Goal: Book appointment/travel/reservation

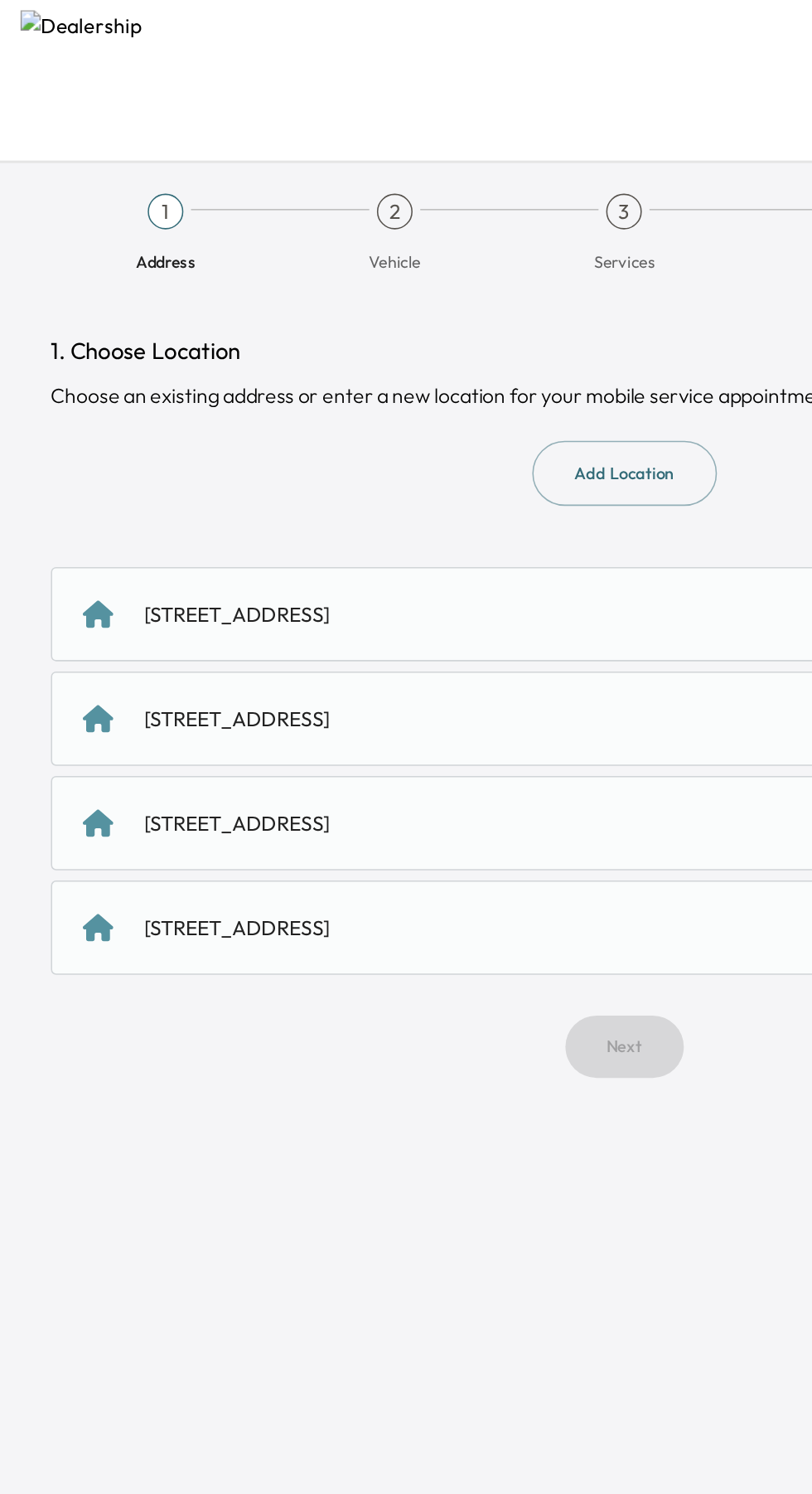
scroll to position [4, 0]
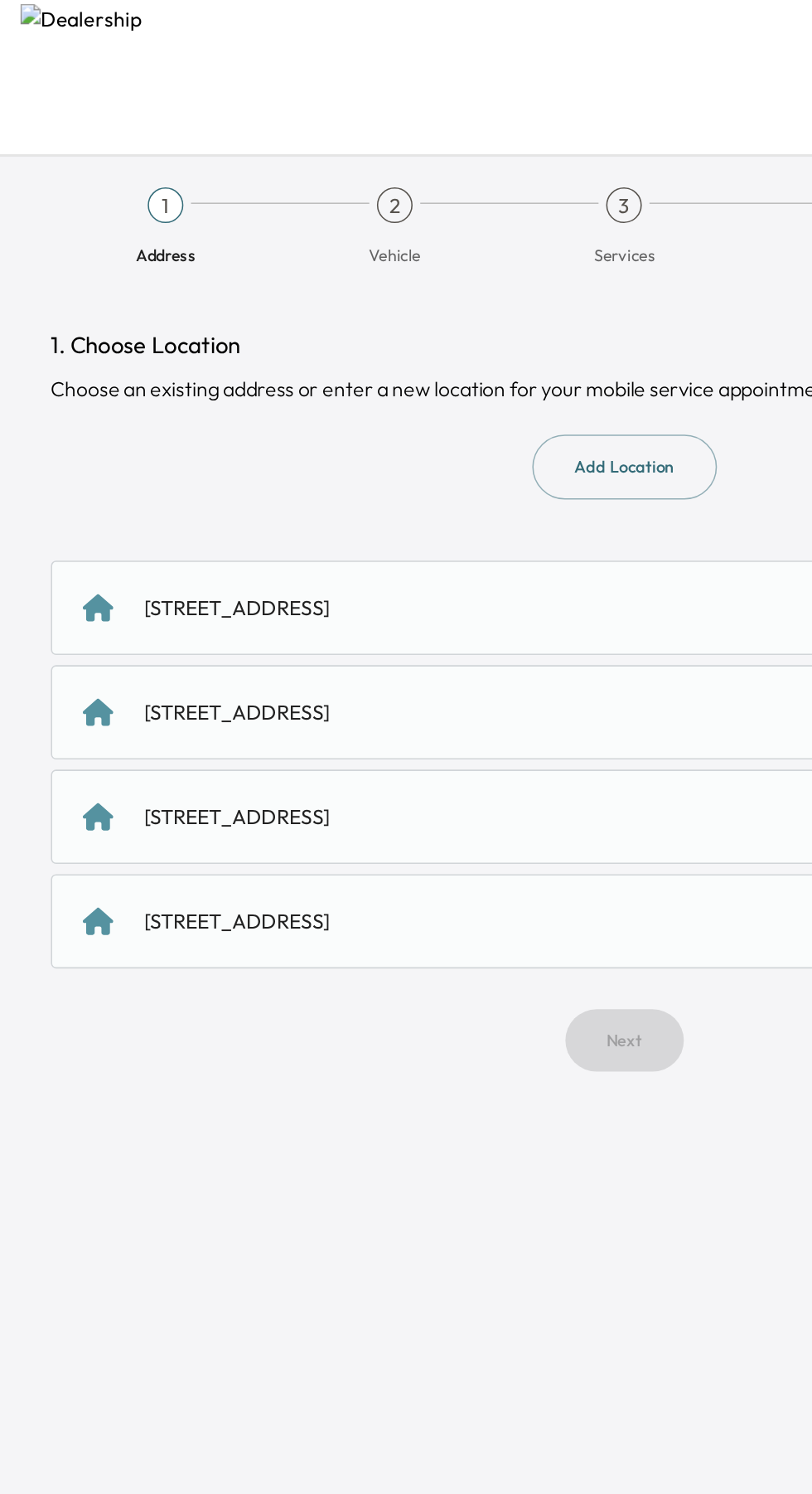
click at [162, 407] on div "[STREET_ADDRESS]" at bounding box center [406, 399] width 746 height 61
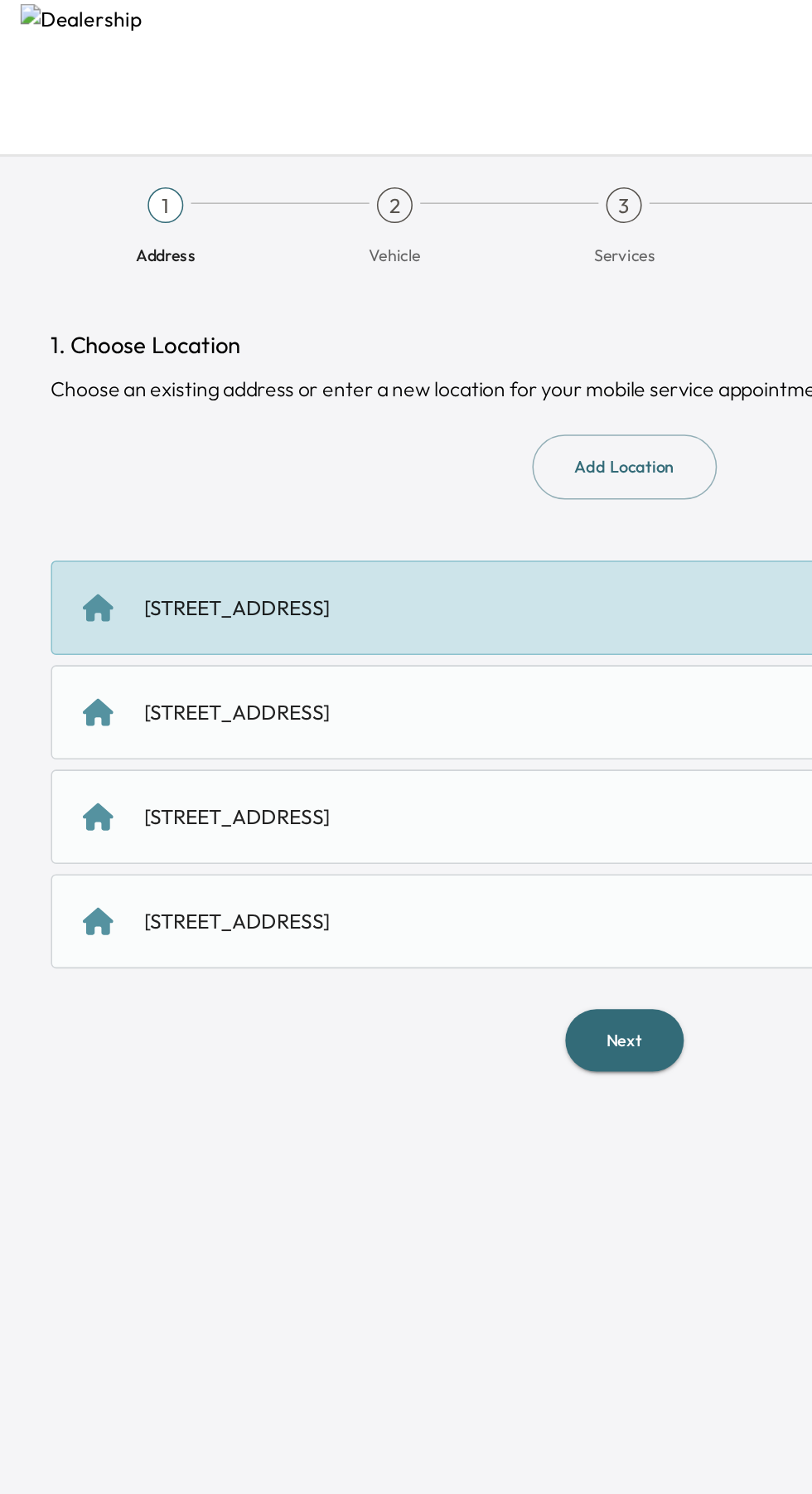
click at [425, 680] on button "Next" at bounding box center [406, 681] width 77 height 41
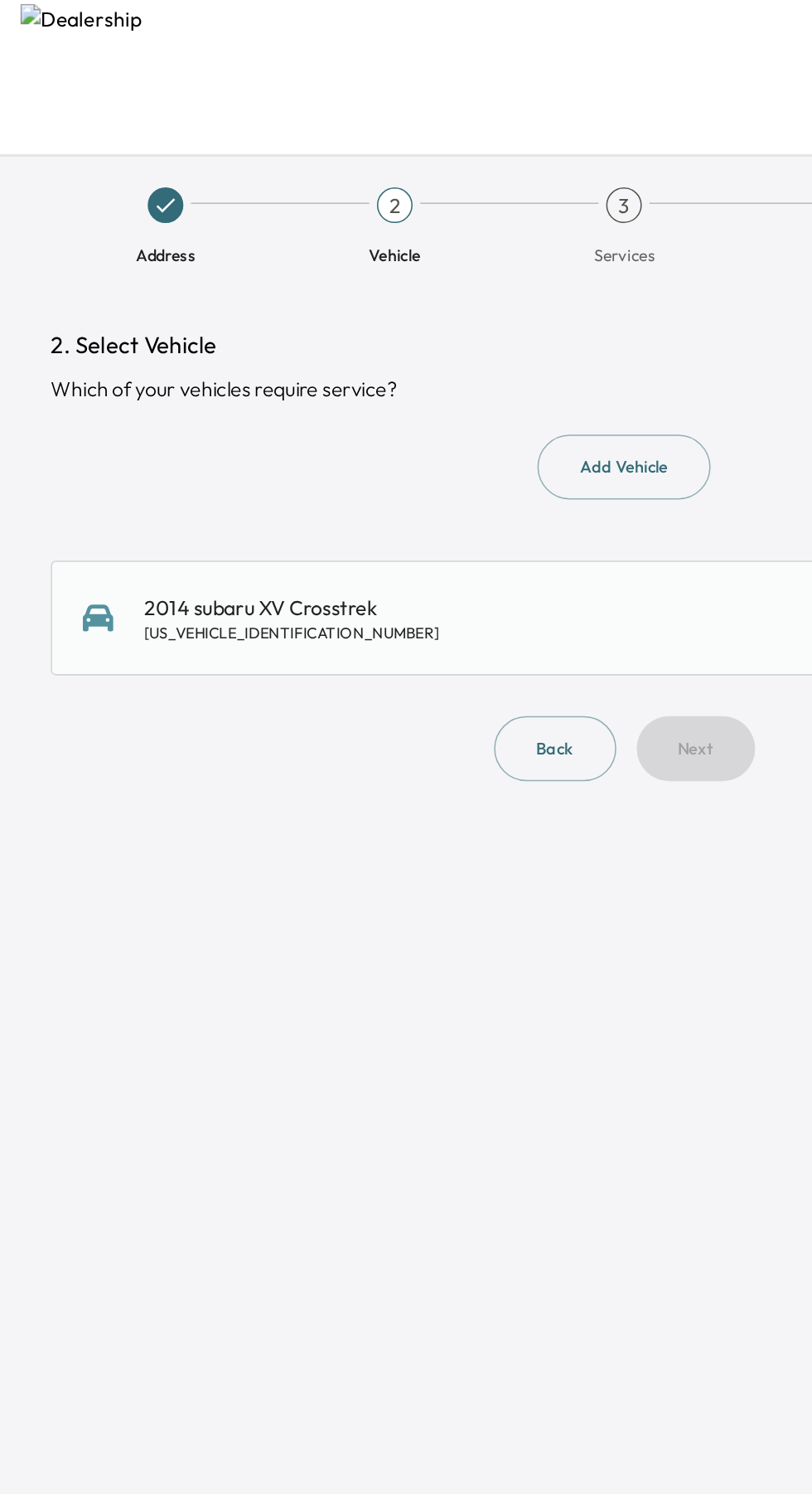
click at [130, 391] on div "2014 subaru XV Crosstrek [US_VEHICLE_IDENTIFICATION_NUMBER]" at bounding box center [190, 407] width 192 height 33
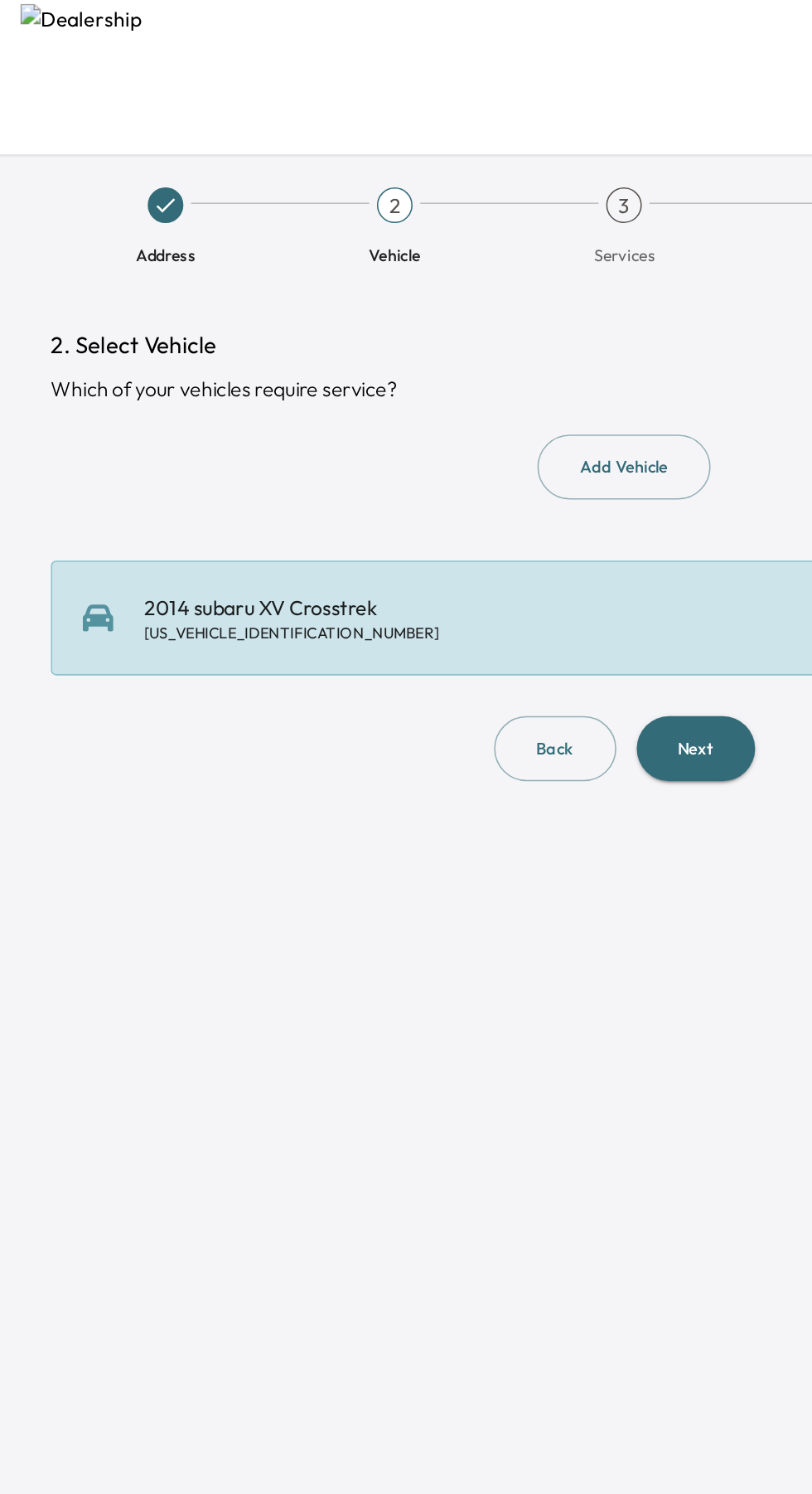
click at [469, 499] on button "Next" at bounding box center [453, 491] width 77 height 43
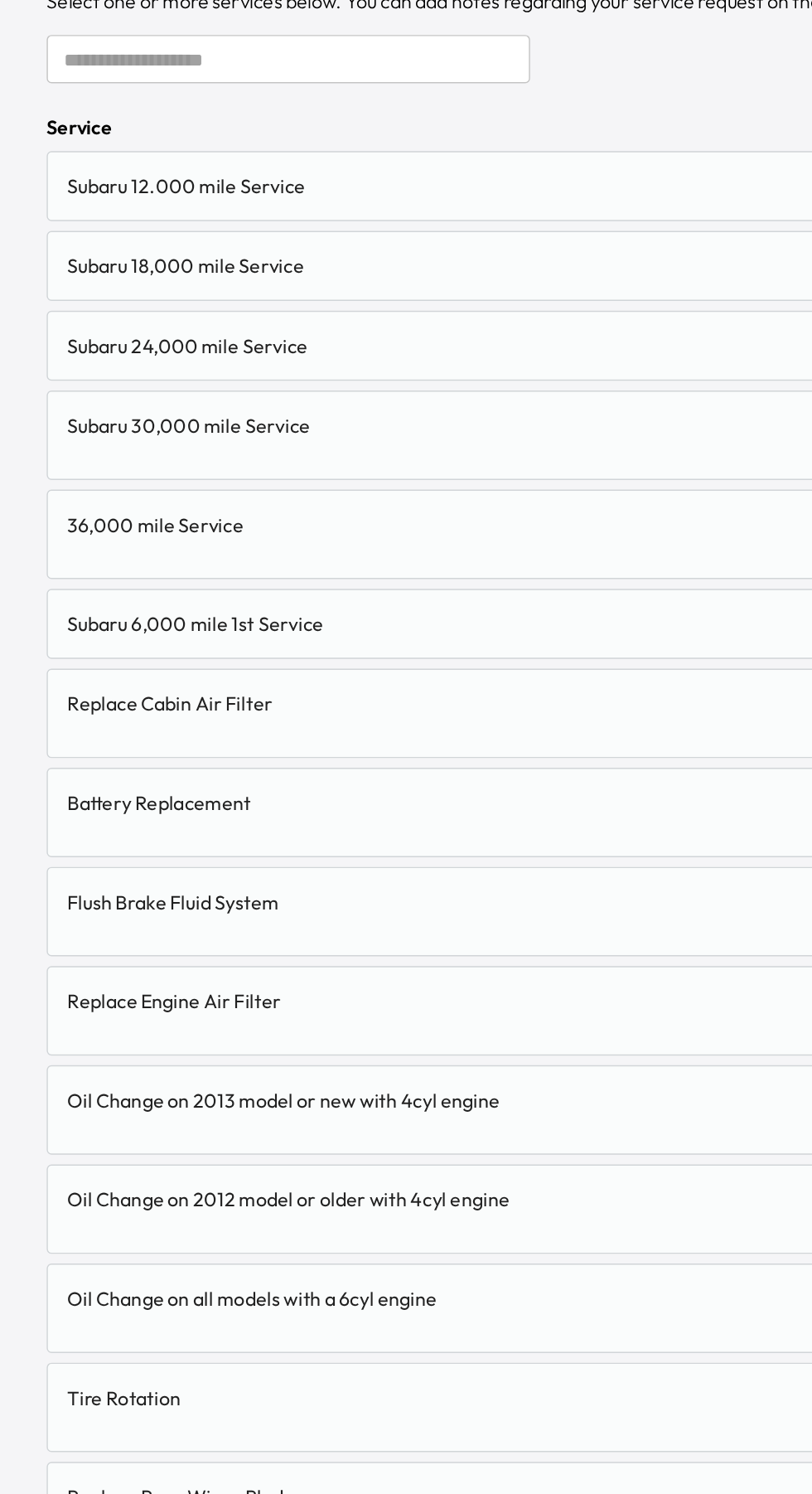
click at [375, 997] on div "Oil Change on 2013 model or new with 4cyl engine" at bounding box center [309, 1007] width 525 height 20
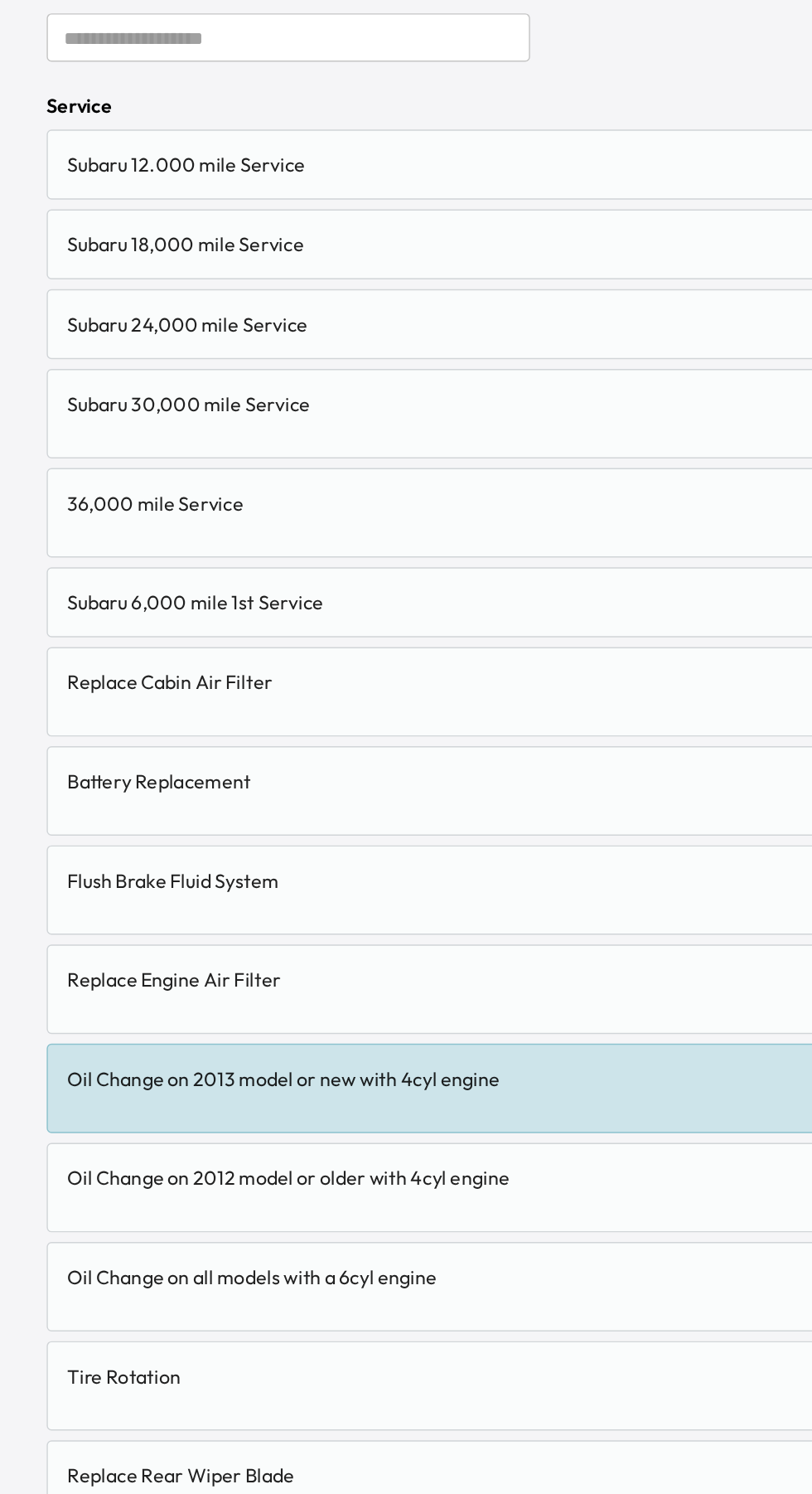
click at [332, 1010] on div "Oil Change on 2013 model or new with 4cyl engine" at bounding box center [309, 1007] width 525 height 20
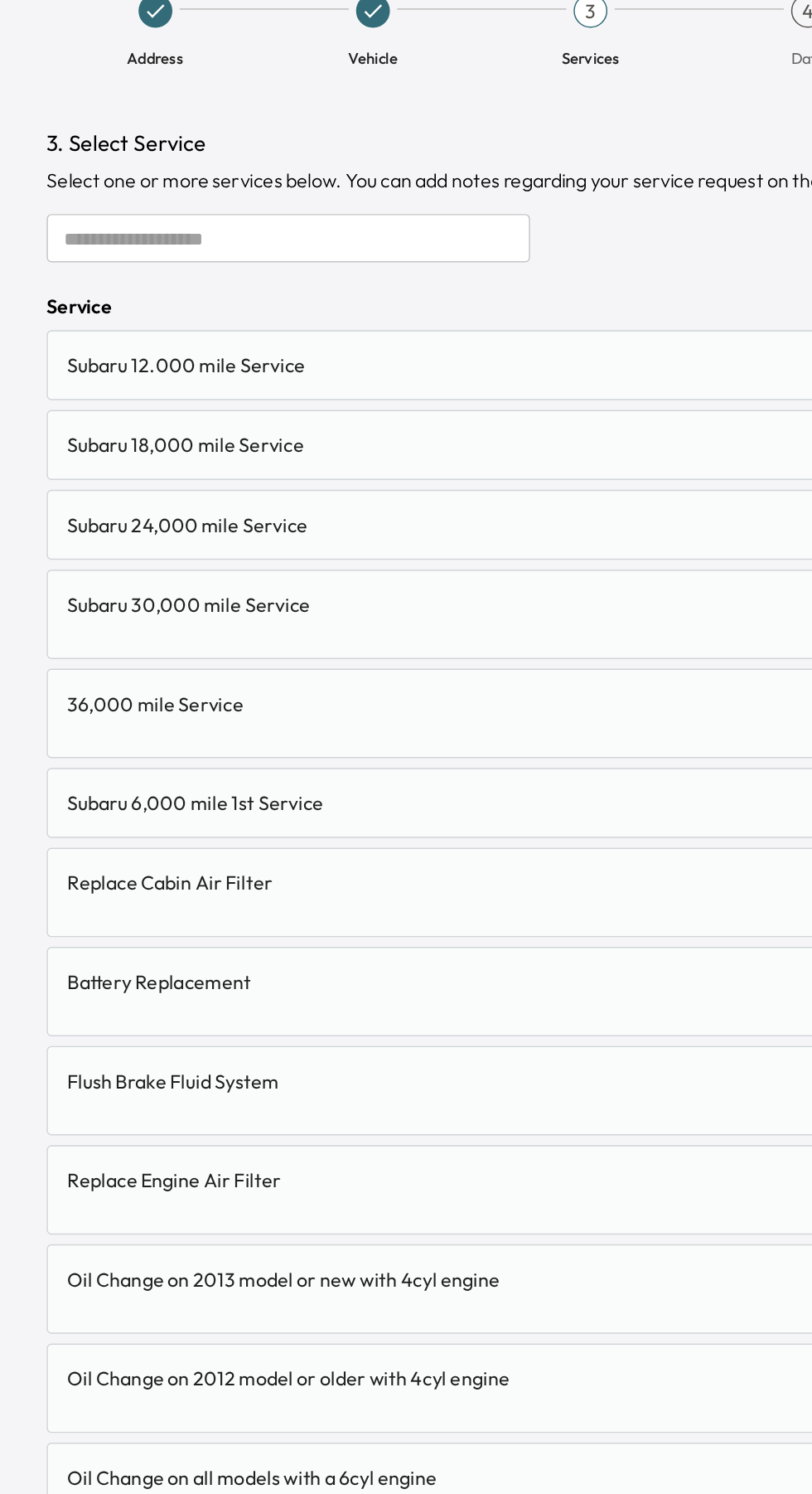
click at [89, 306] on input "text" at bounding box center [199, 294] width 331 height 33
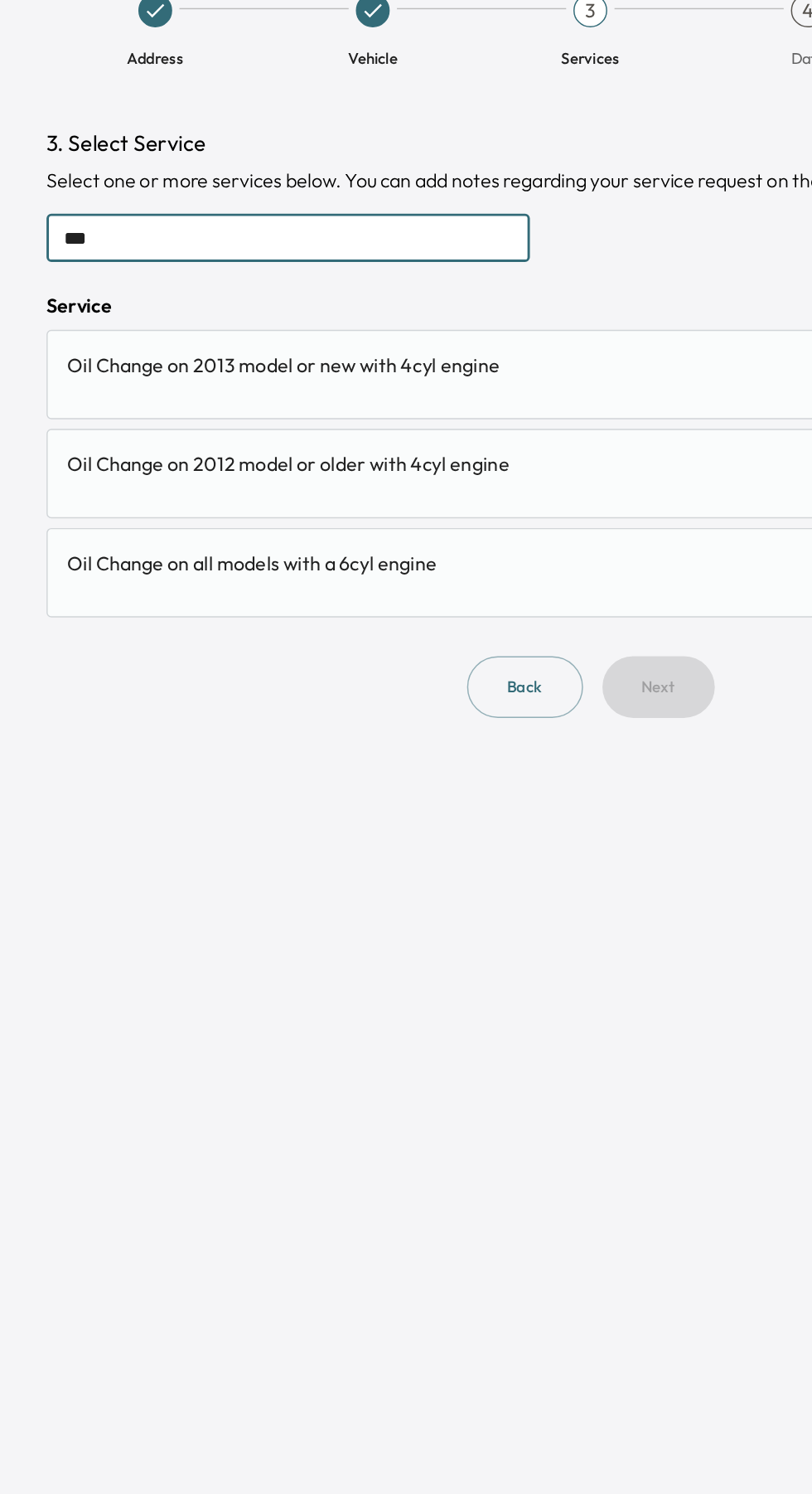
click at [72, 379] on div "Oil Change on 2013 model or new with 4cyl engine" at bounding box center [309, 381] width 525 height 20
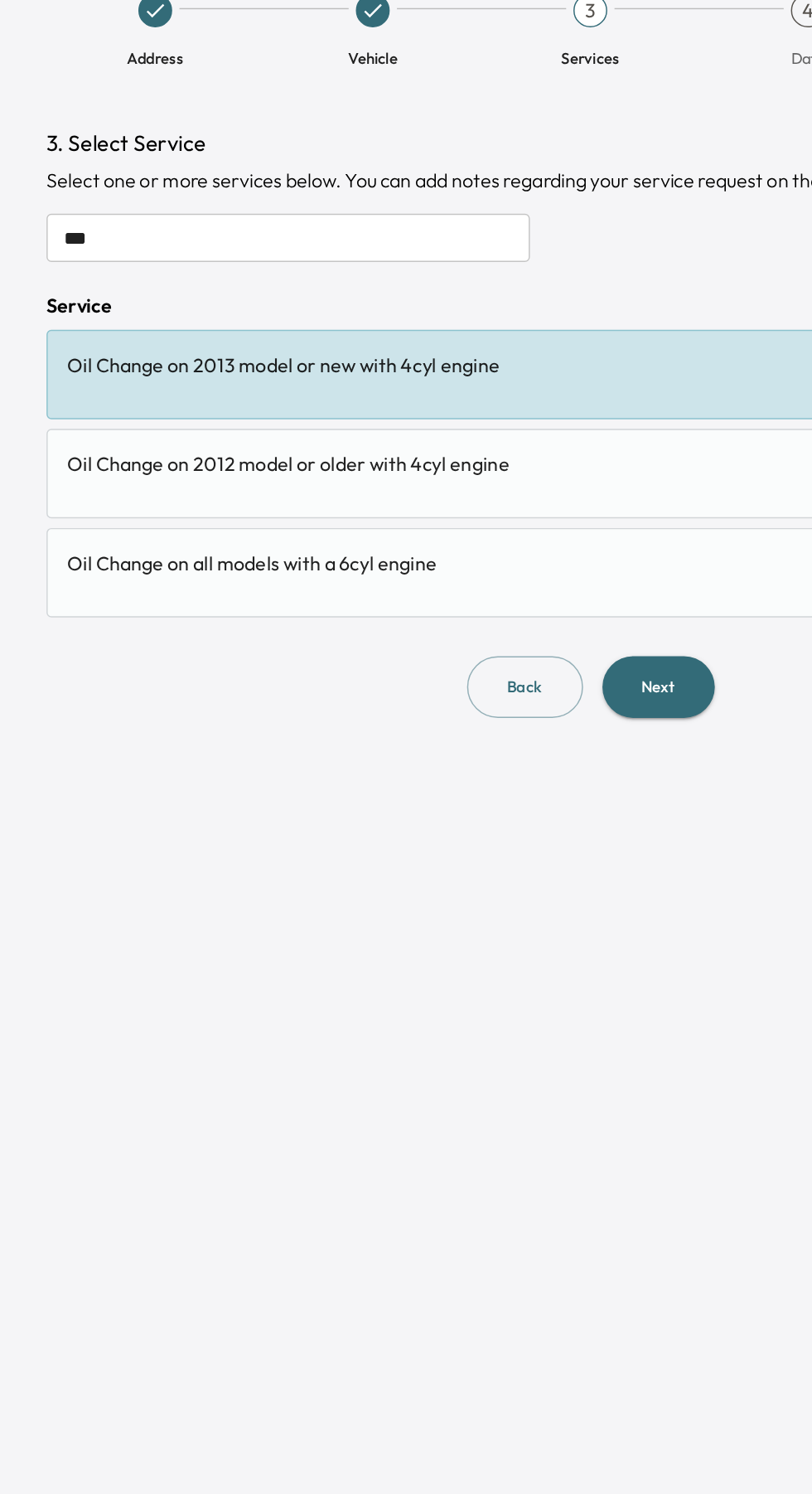
click at [105, 300] on input "***" at bounding box center [199, 294] width 331 height 33
type input "*"
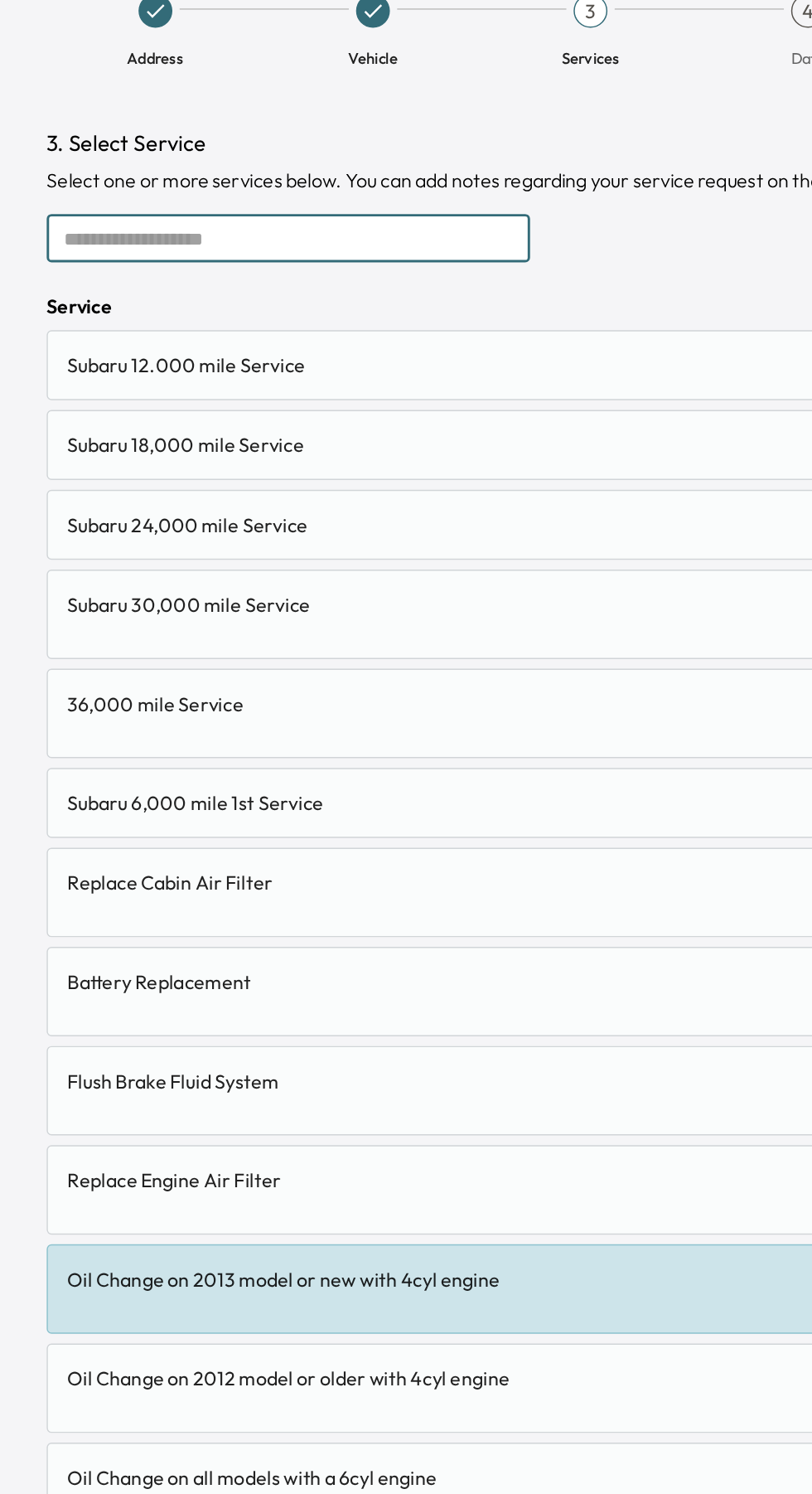
click at [95, 229] on h1 "3. Select Service" at bounding box center [406, 229] width 746 height 23
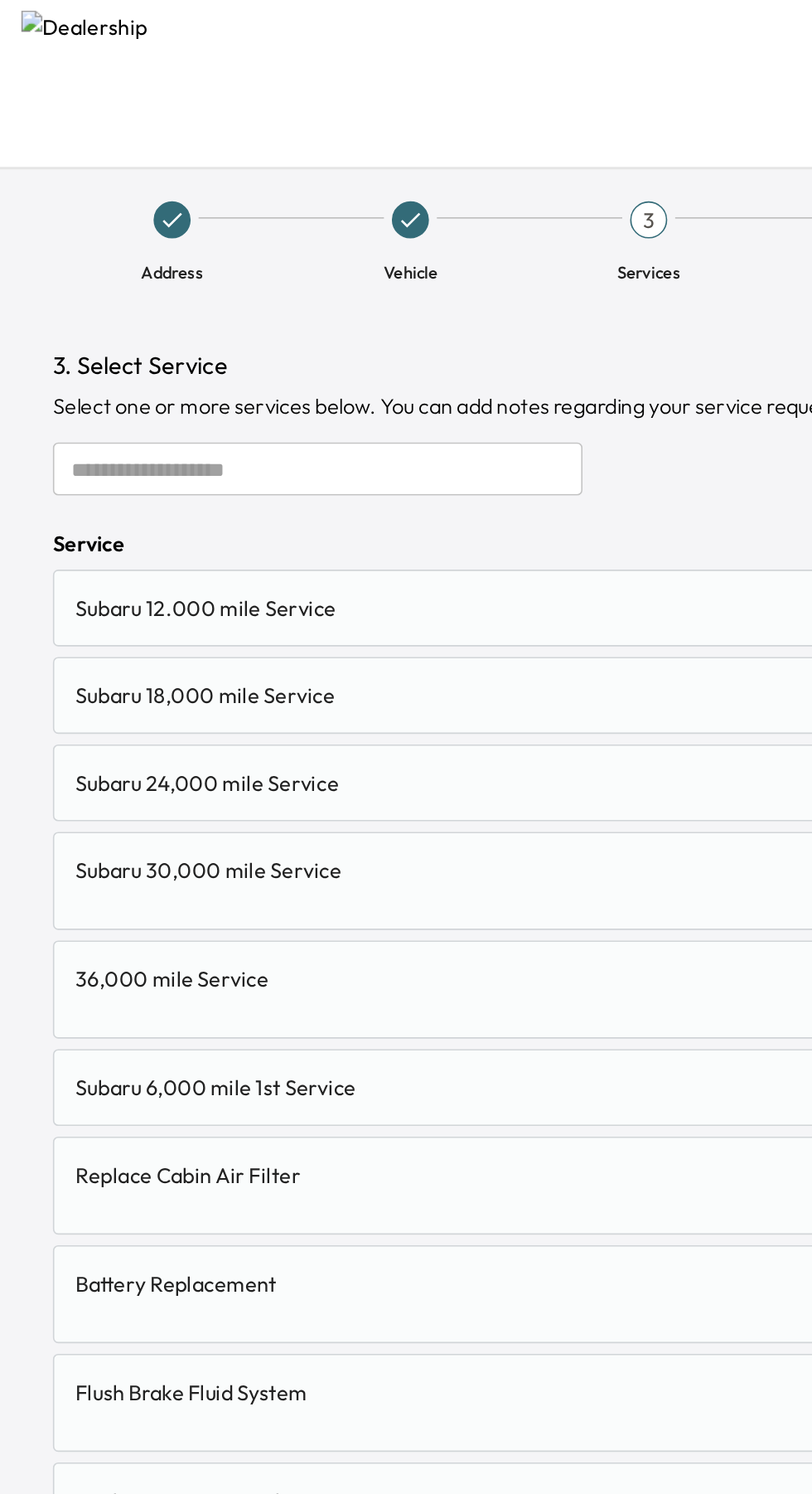
click at [68, 299] on input "text" at bounding box center [199, 294] width 331 height 33
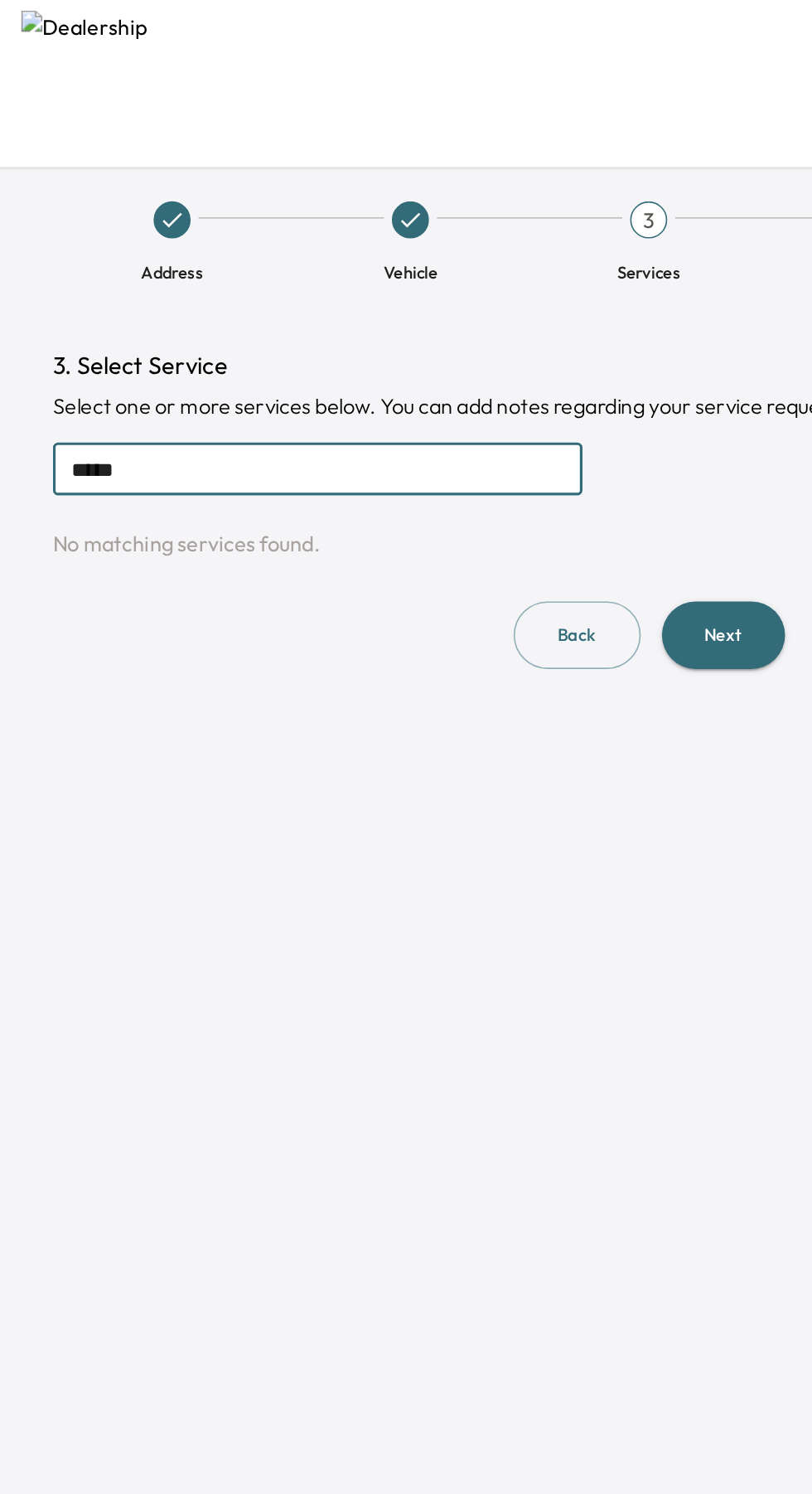
type input "*****"
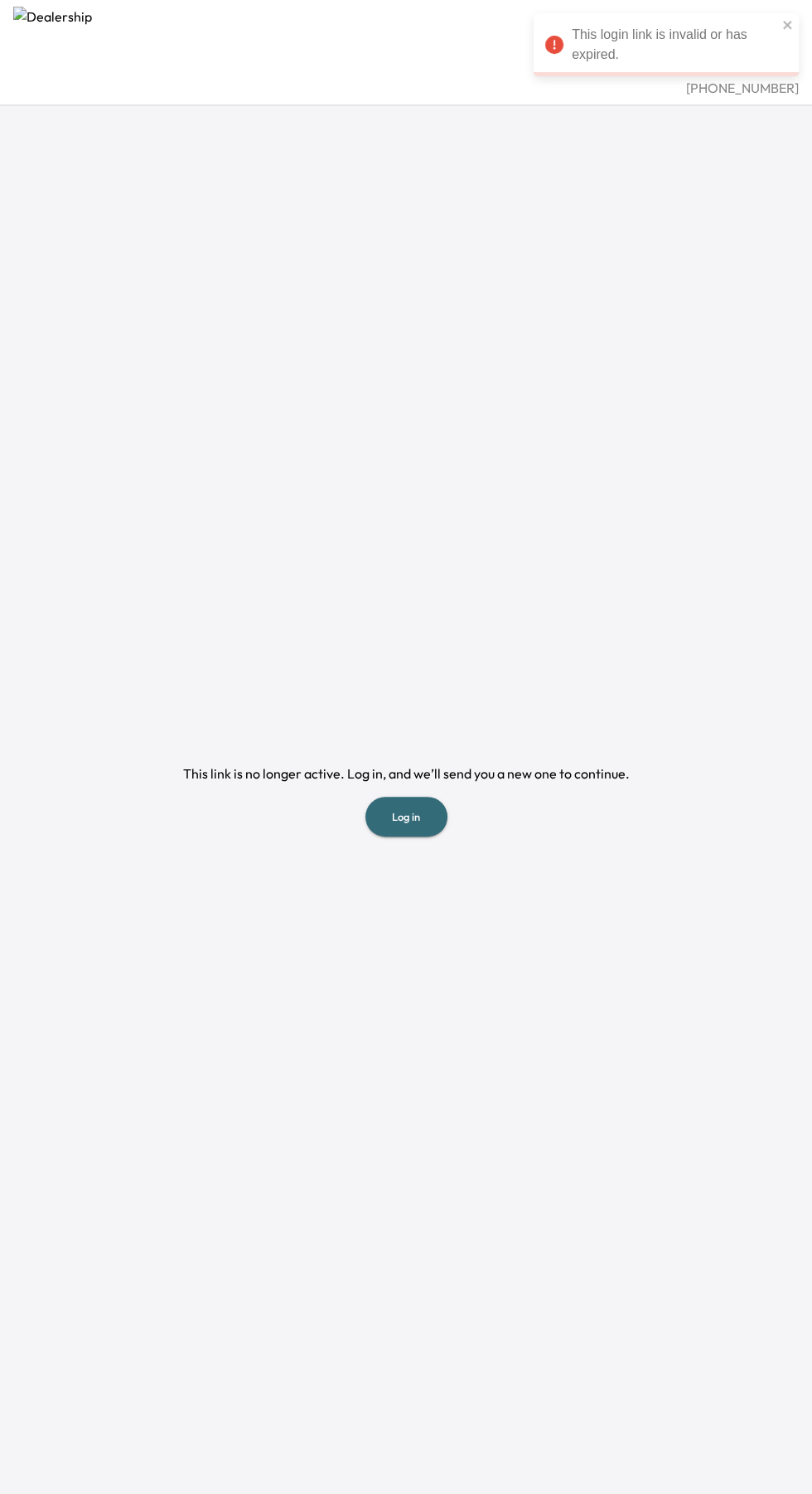
click at [426, 837] on button "Log in" at bounding box center [406, 817] width 82 height 41
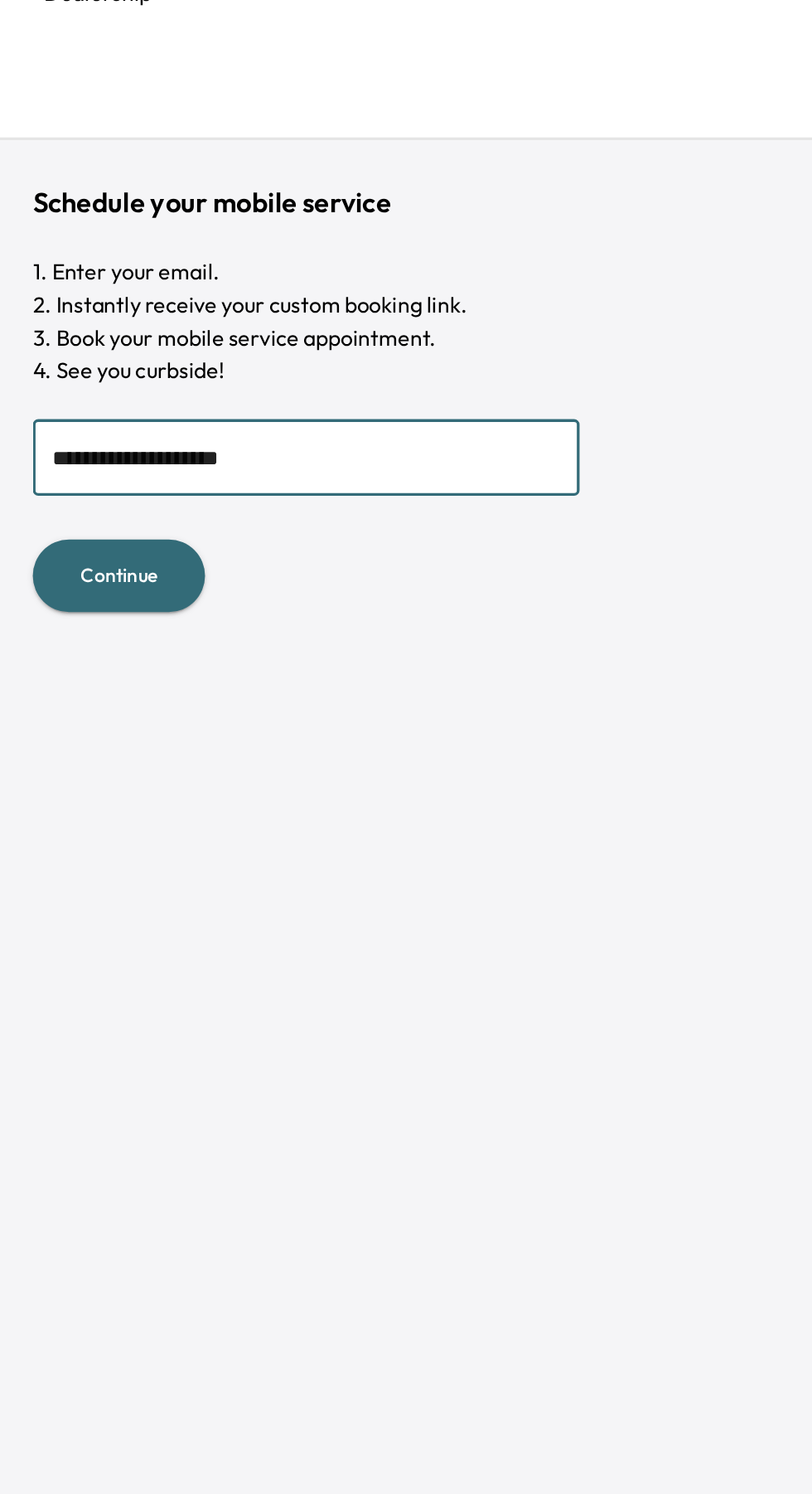
type input "**********"
click at [53, 352] on button "Continue" at bounding box center [72, 370] width 105 height 44
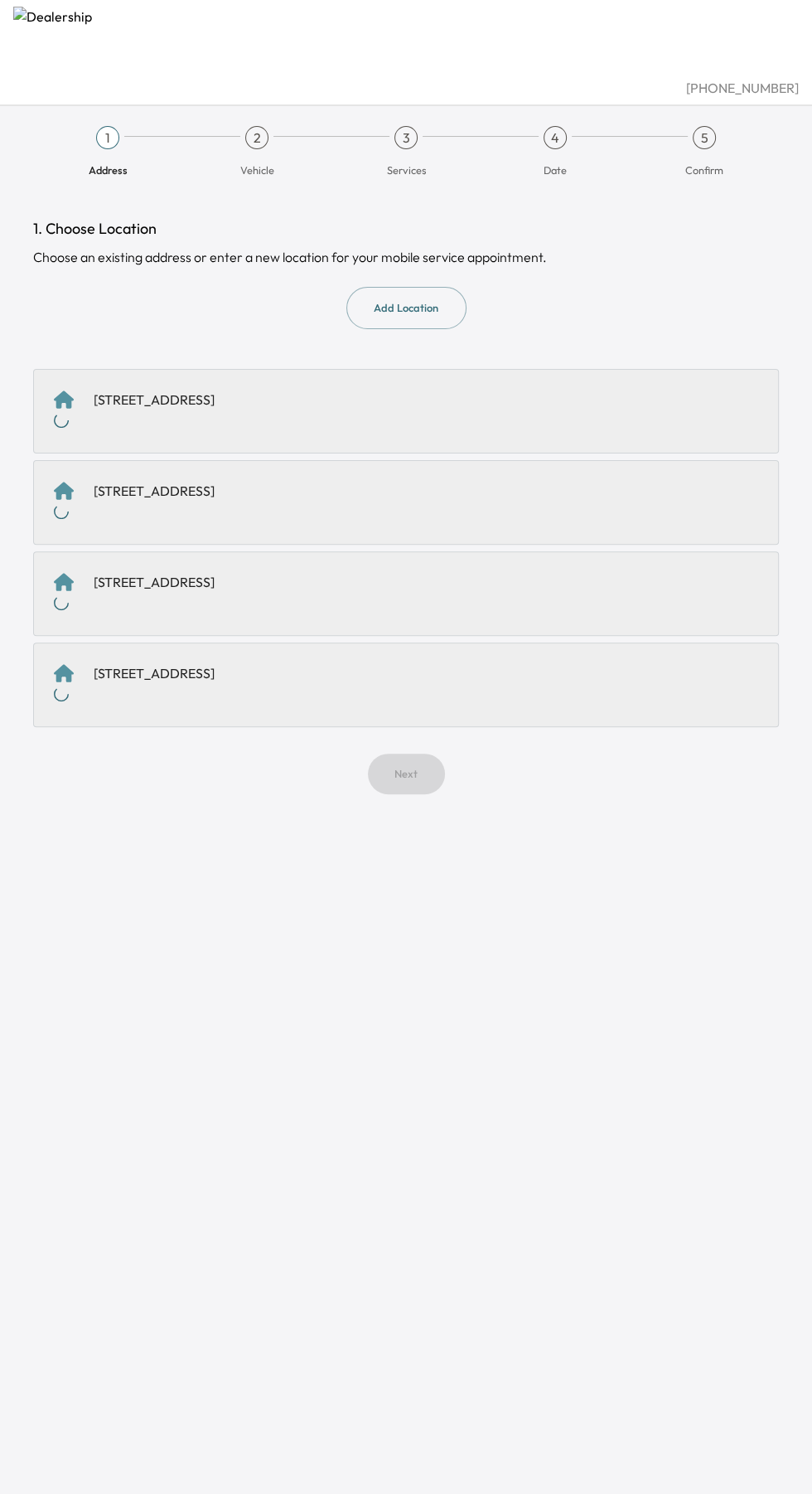
click at [134, 754] on div "Next" at bounding box center [406, 774] width 746 height 41
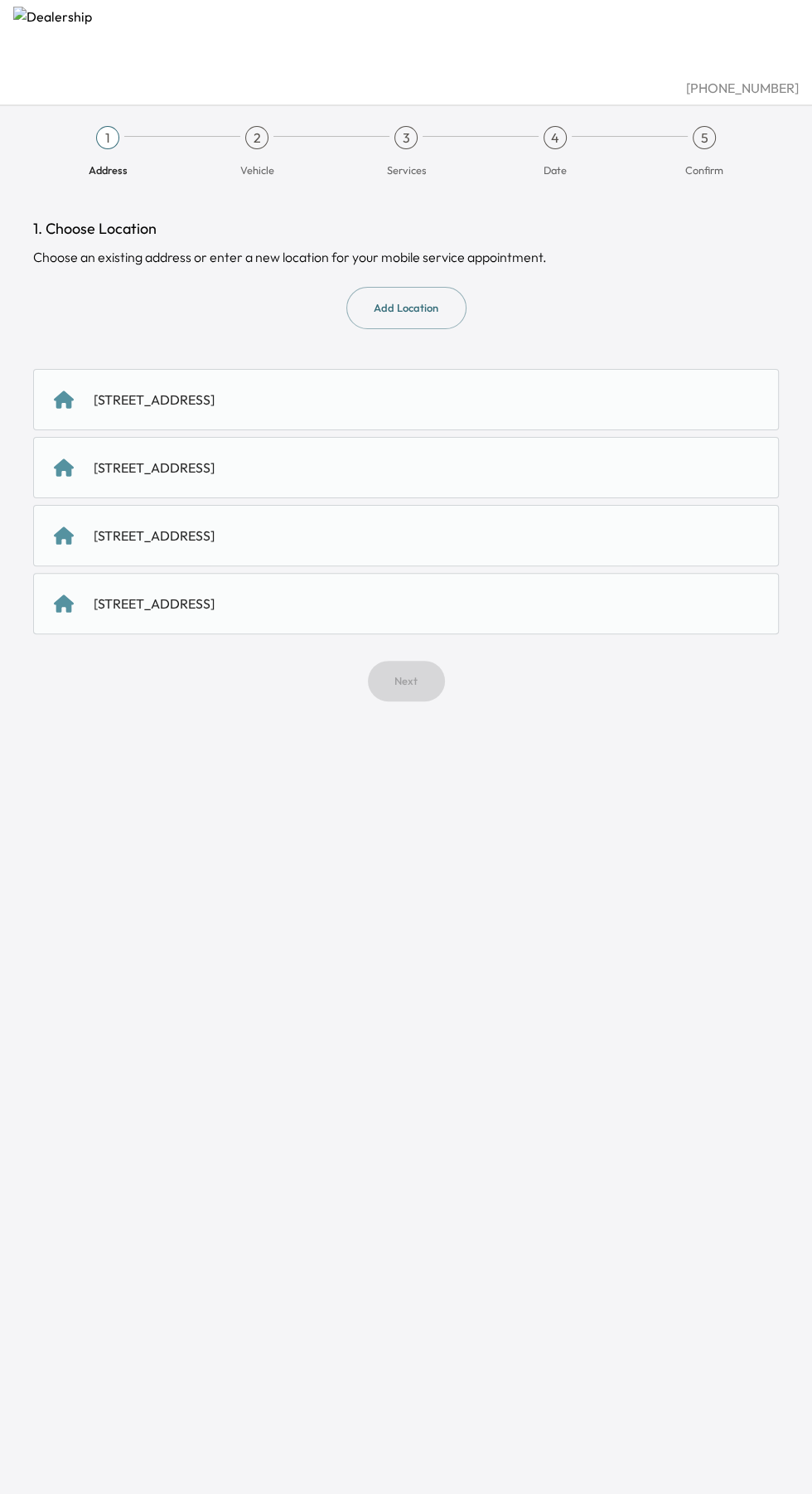
click at [98, 602] on div "[STREET_ADDRESS]" at bounding box center [154, 604] width 121 height 20
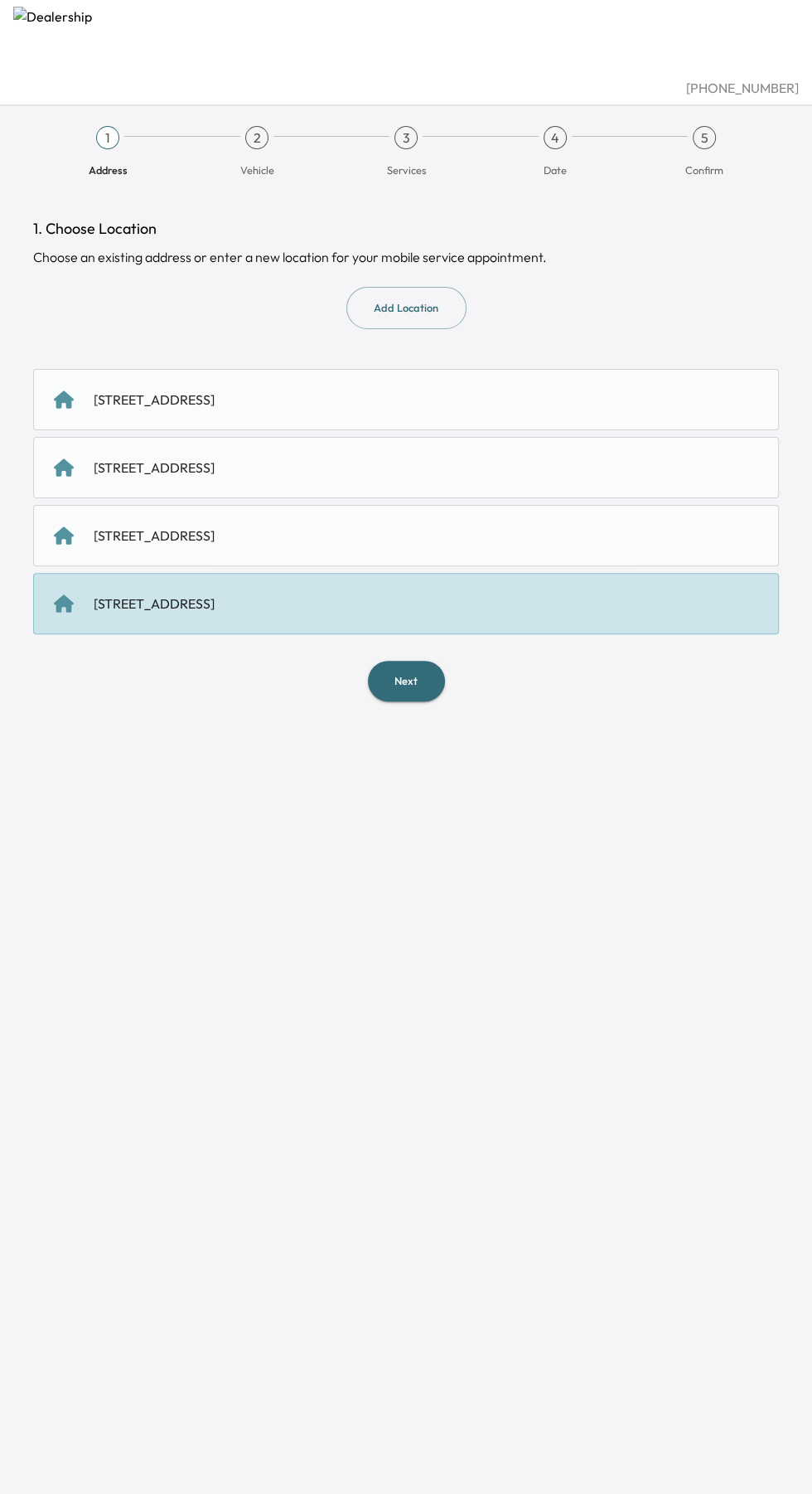
click at [425, 673] on button "Next" at bounding box center [406, 681] width 77 height 41
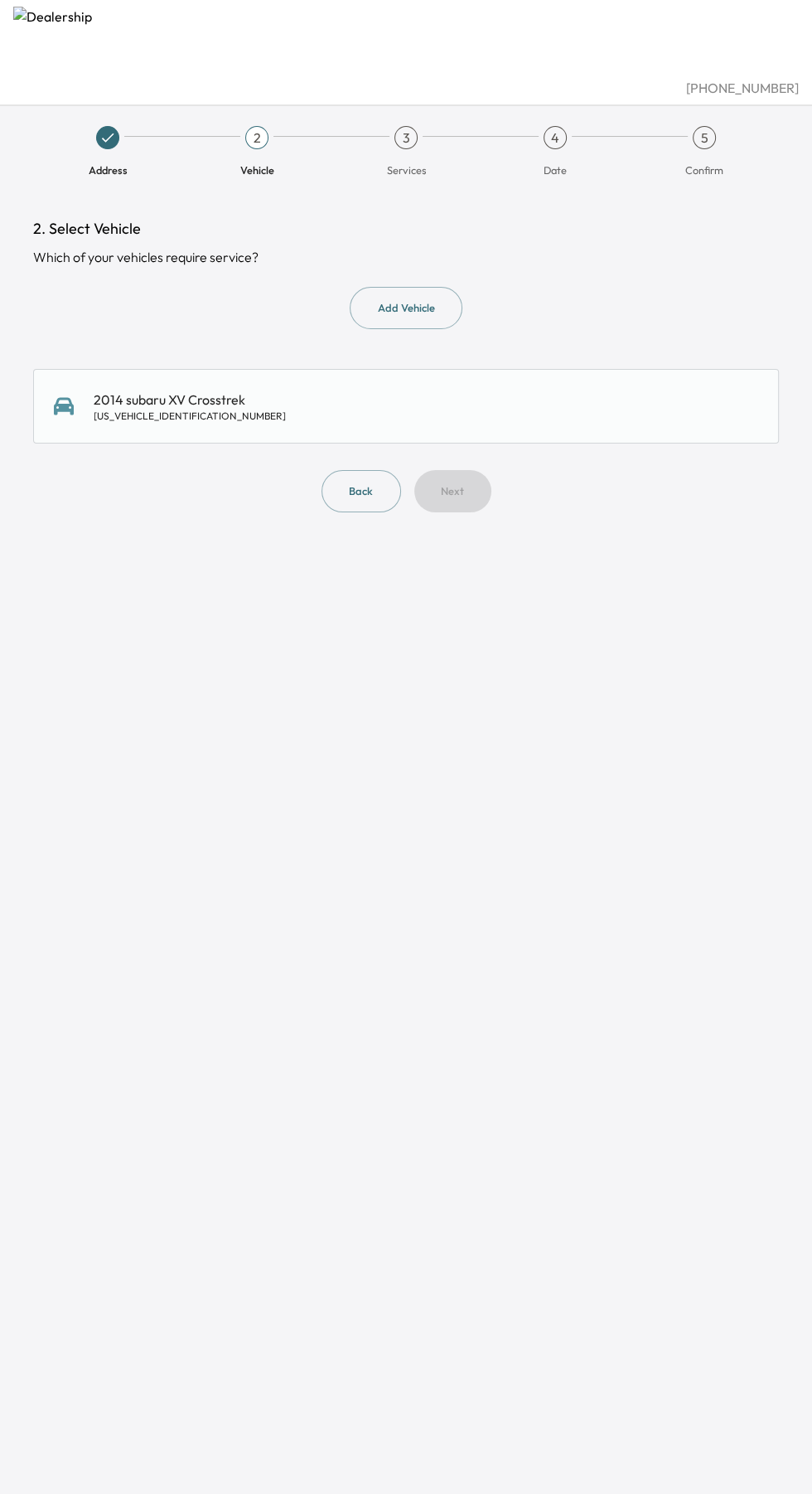
click at [103, 405] on div "2014 subaru XV Crosstrek [US_VEHICLE_IDENTIFICATION_NUMBER]" at bounding box center [190, 407] width 192 height 33
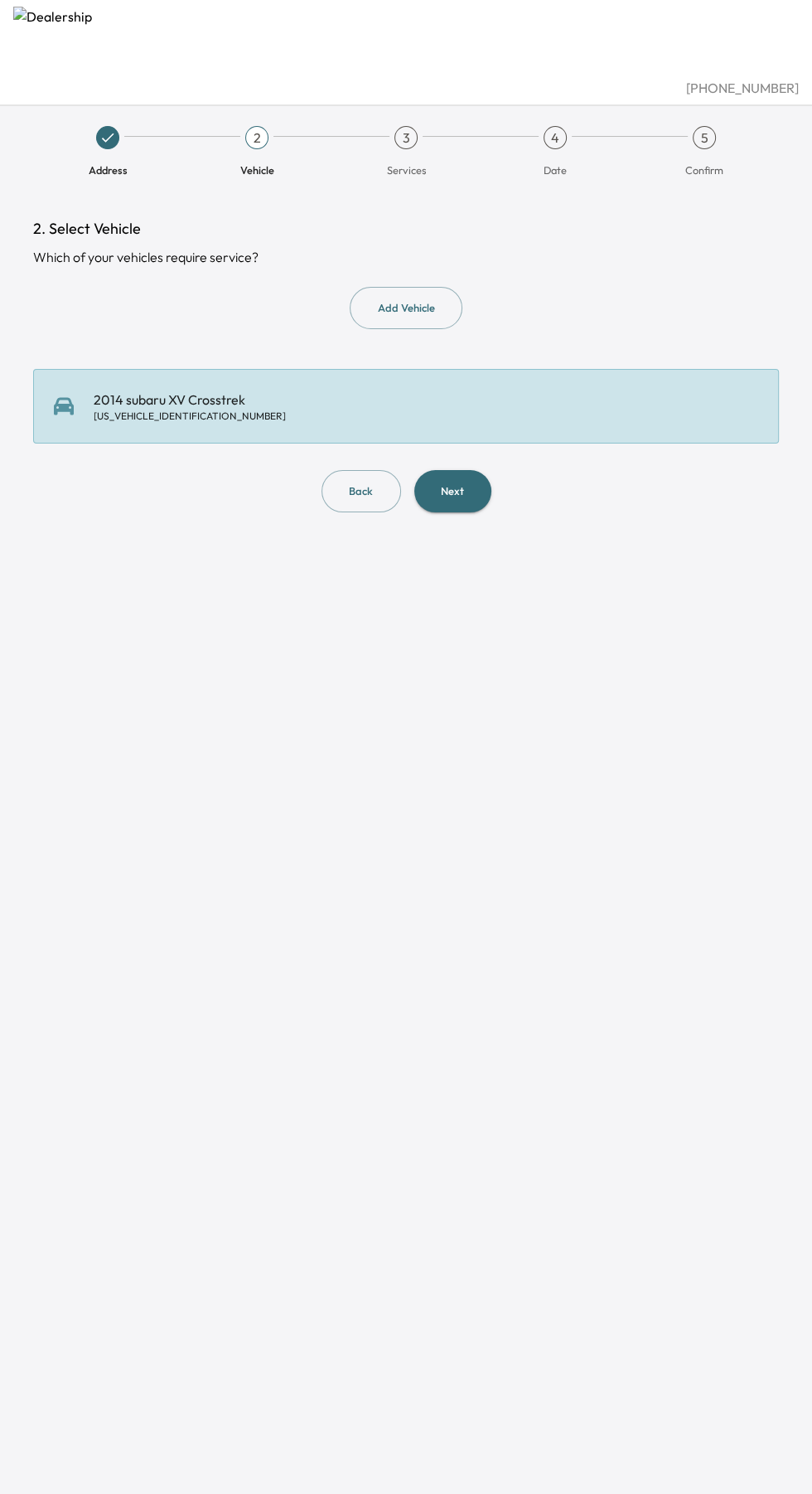
click at [459, 491] on button "Next" at bounding box center [453, 491] width 77 height 43
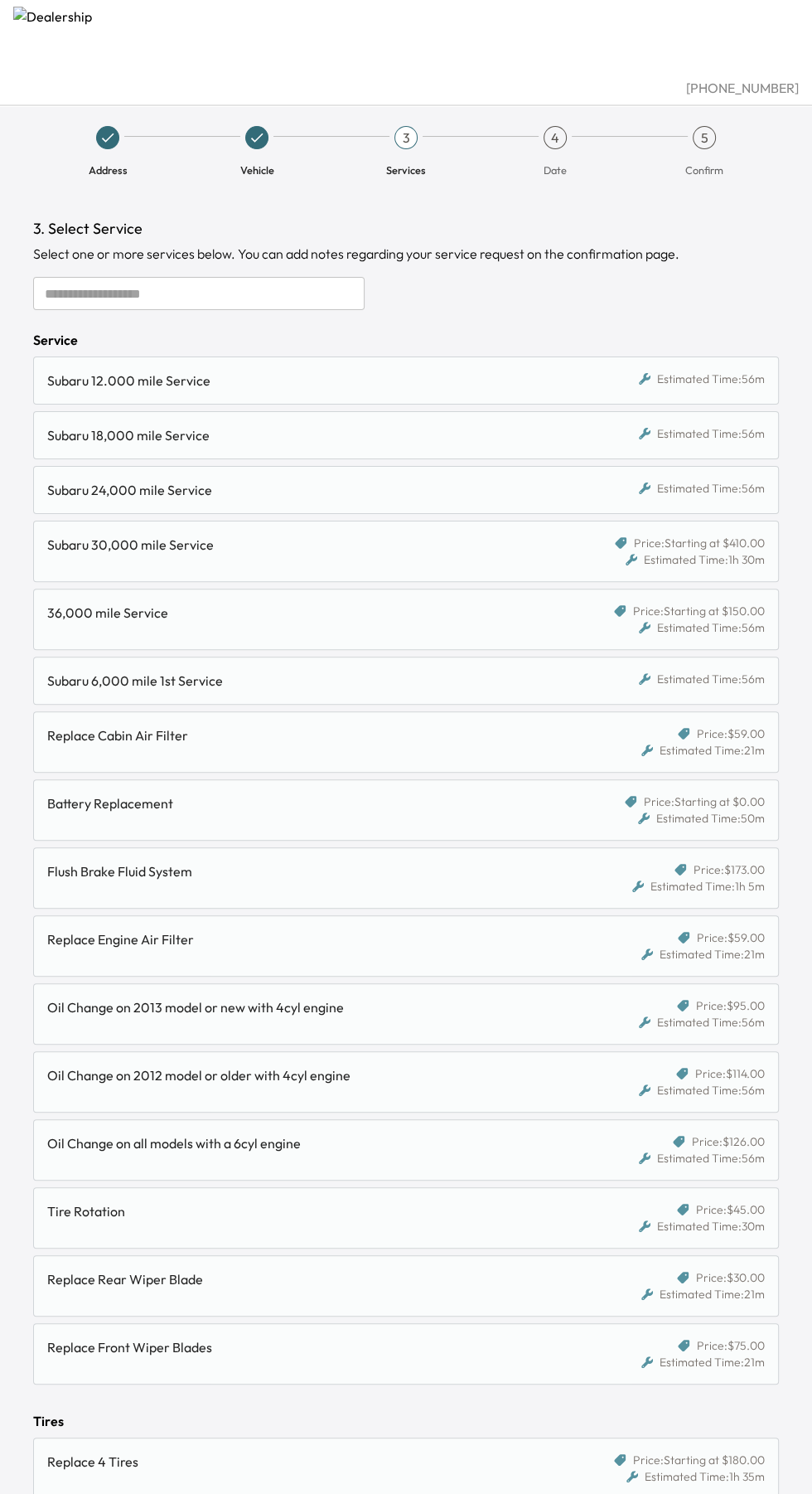
click at [553, 1002] on div "Oil Change on 2013 model or new with 4cyl engine" at bounding box center [309, 1007] width 525 height 20
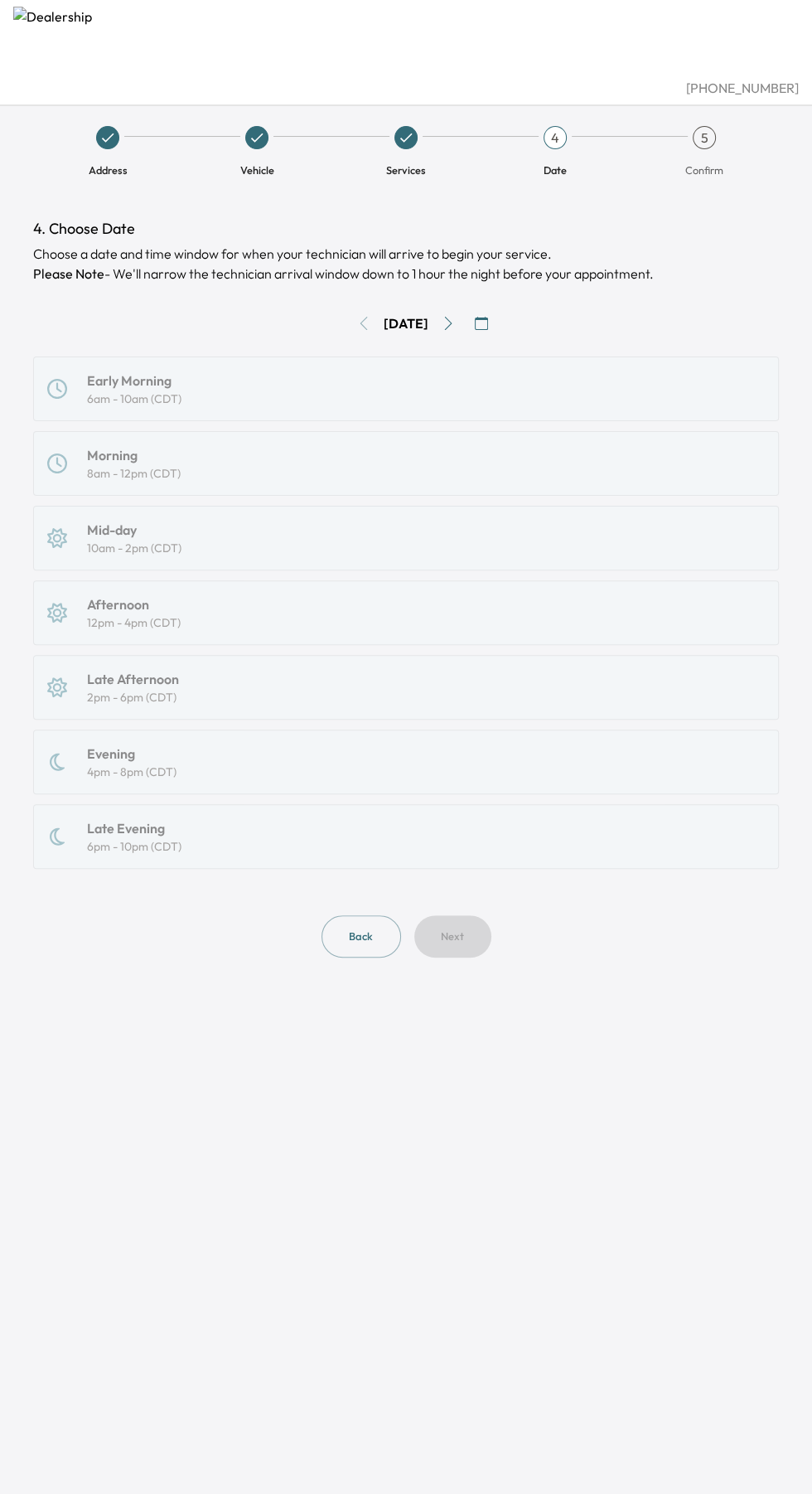
click at [488, 329] on icon "button" at bounding box center [482, 324] width 13 height 13
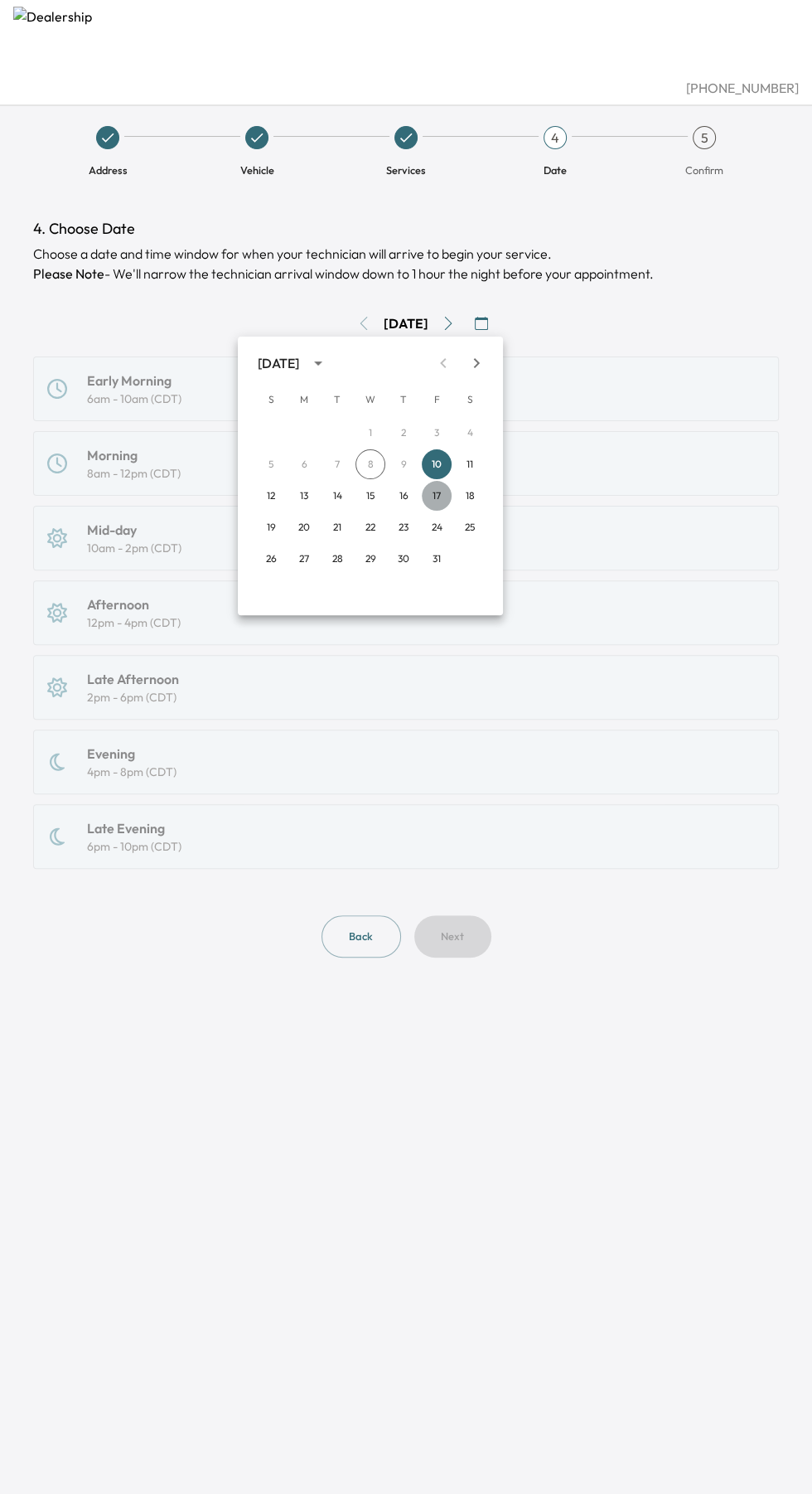
click at [436, 495] on button "17" at bounding box center [437, 496] width 30 height 30
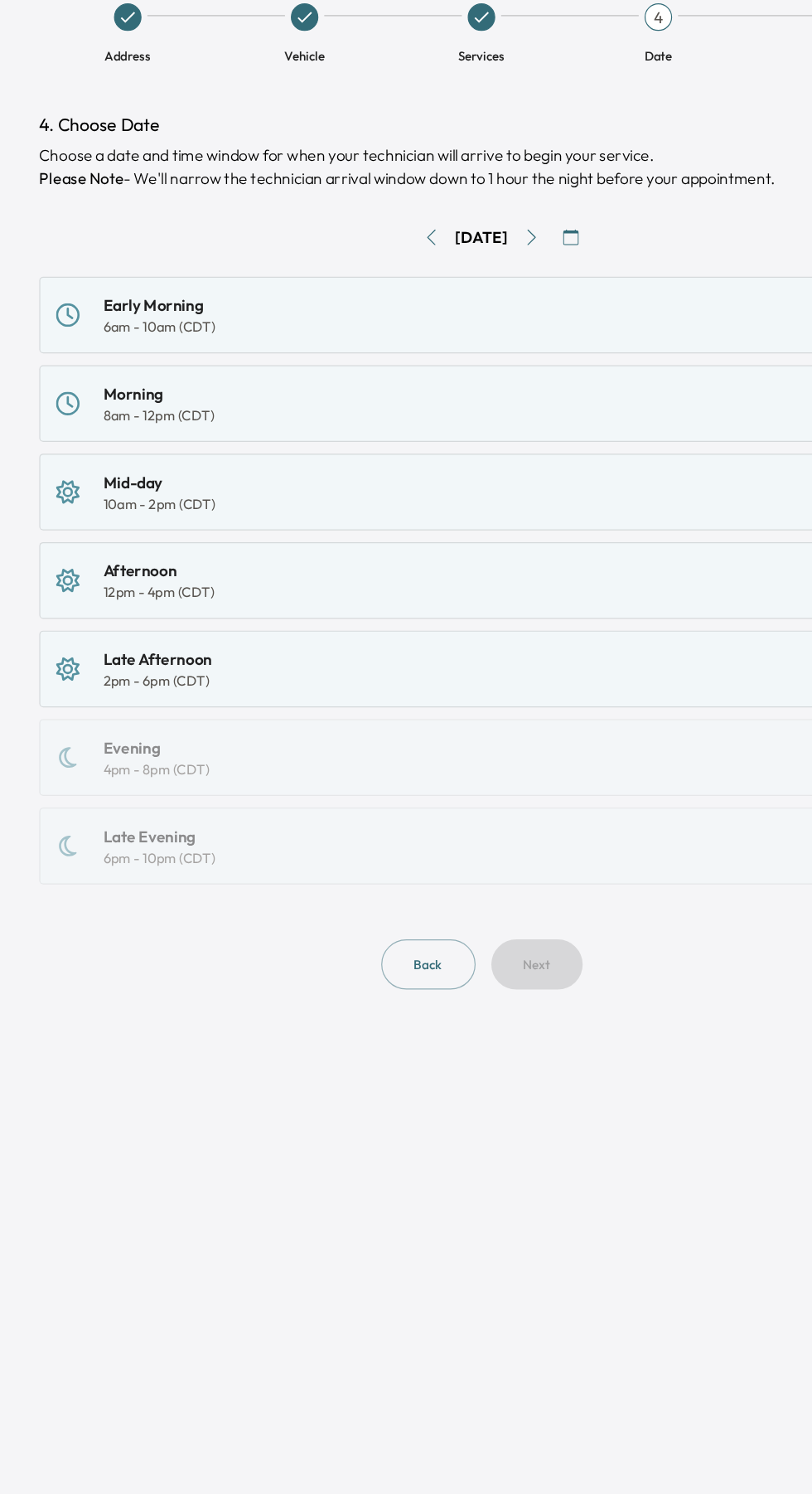
click at [90, 468] on div "8am - 12pm (CDT)" at bounding box center [134, 473] width 94 height 17
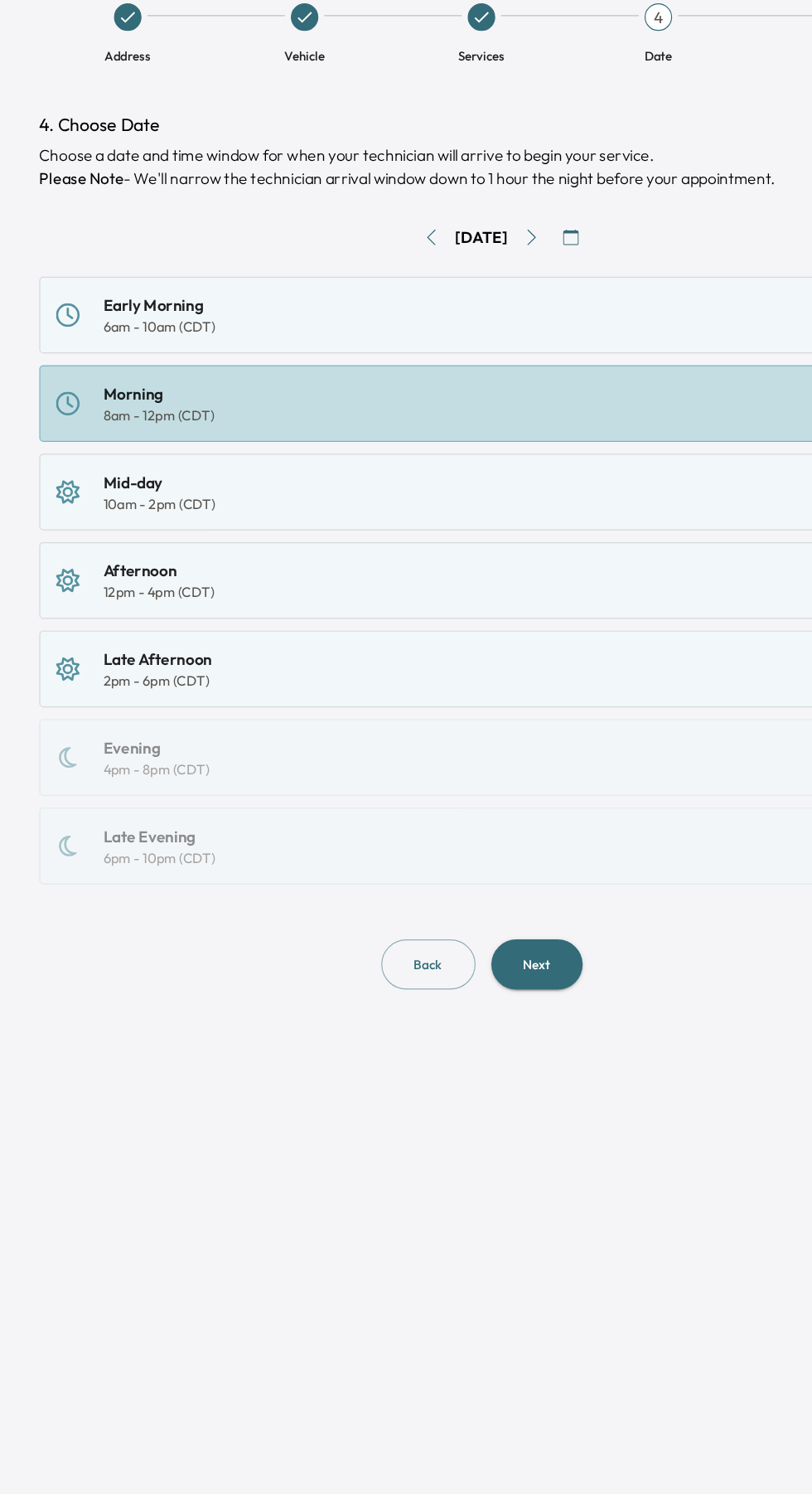
click at [461, 942] on button "Next" at bounding box center [453, 936] width 77 height 43
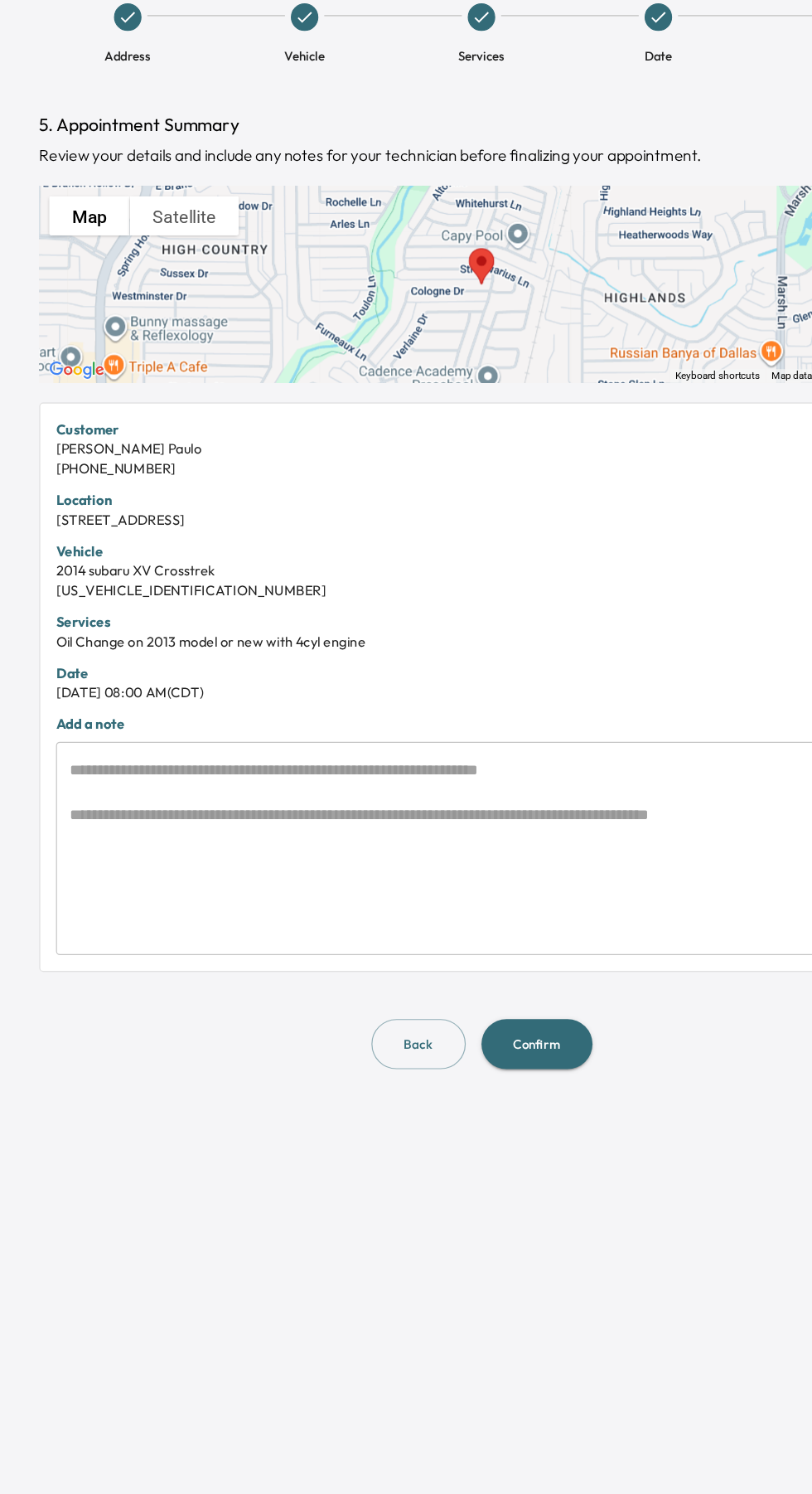
click at [354, 1005] on button "Back" at bounding box center [353, 1004] width 79 height 43
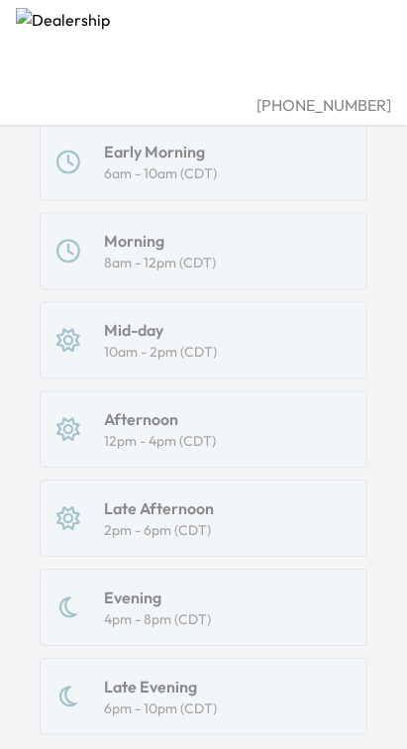
scroll to position [470, 0]
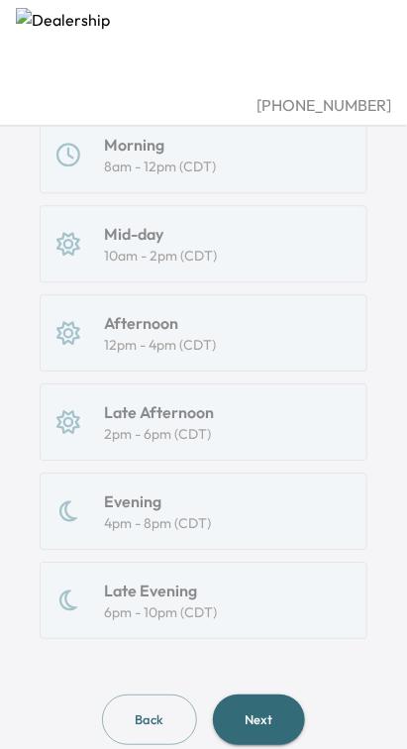
click at [148, 719] on button "Back" at bounding box center [149, 721] width 95 height 51
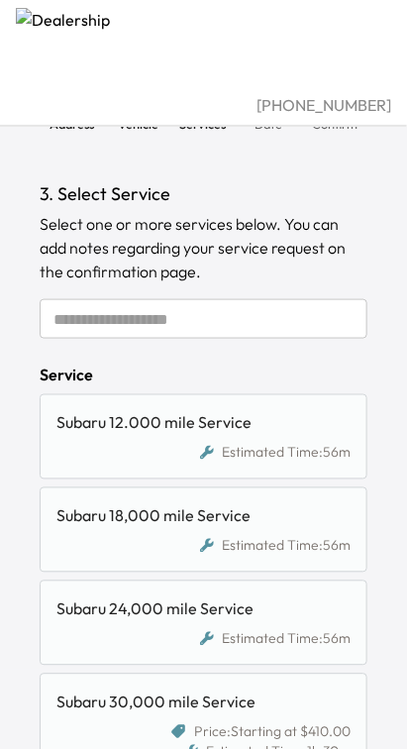
scroll to position [78, 0]
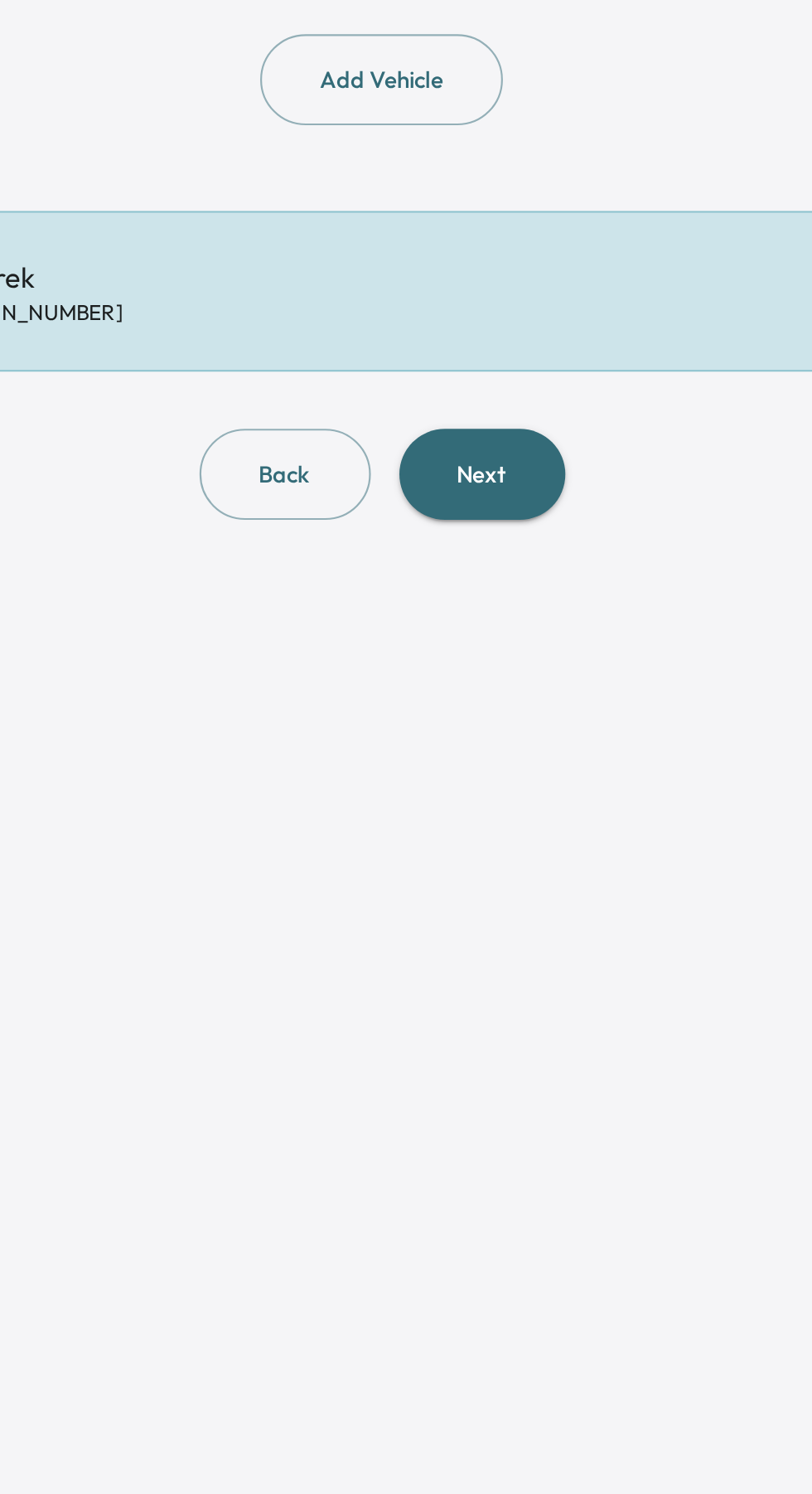
click at [458, 504] on button "Next" at bounding box center [453, 491] width 77 height 43
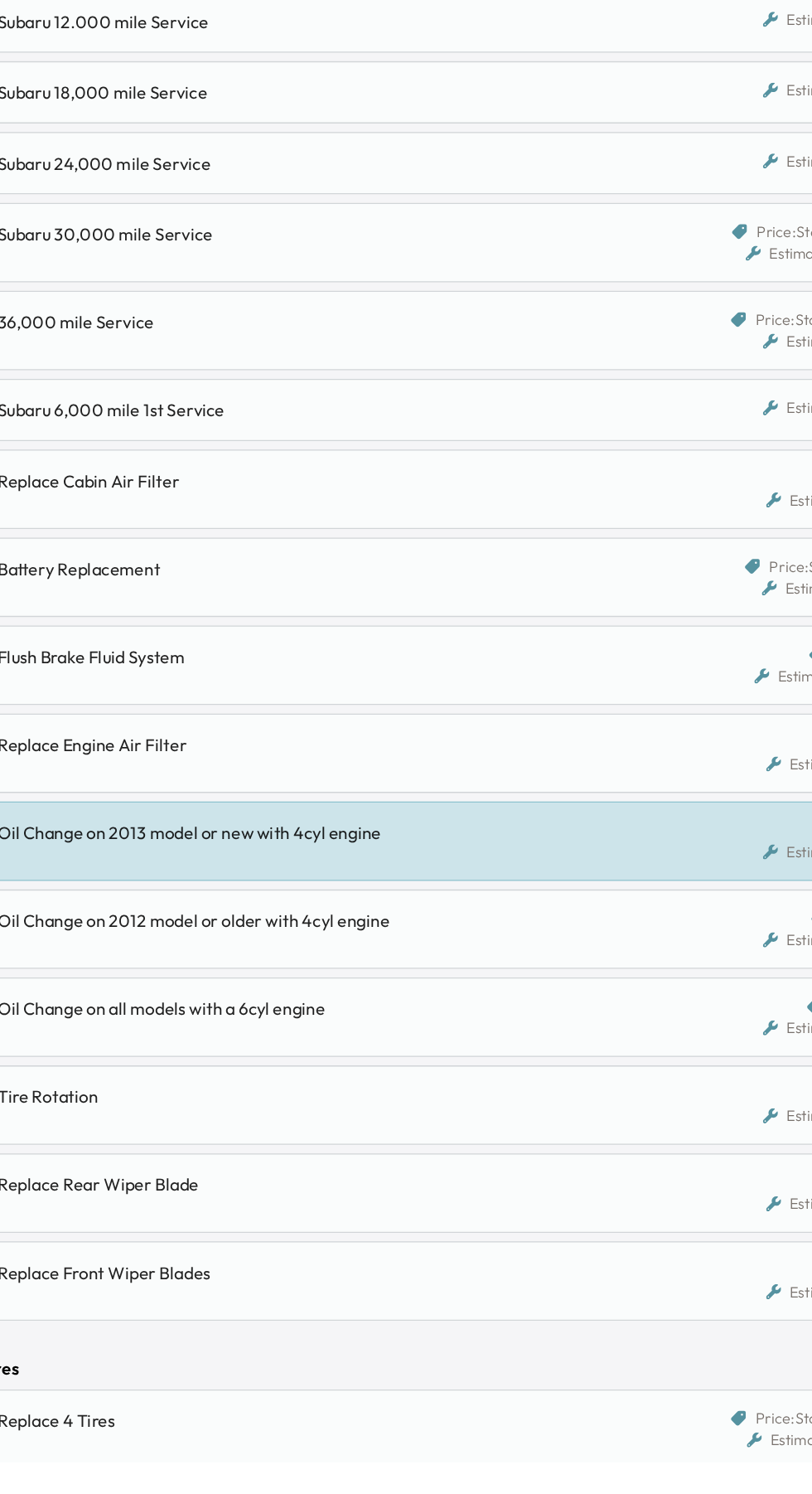
click at [113, 1014] on div "Oil Change on 2013 model or new with 4cyl engine" at bounding box center [316, 1014] width 539 height 33
